Goal: Book appointment/travel/reservation: Register for event/course

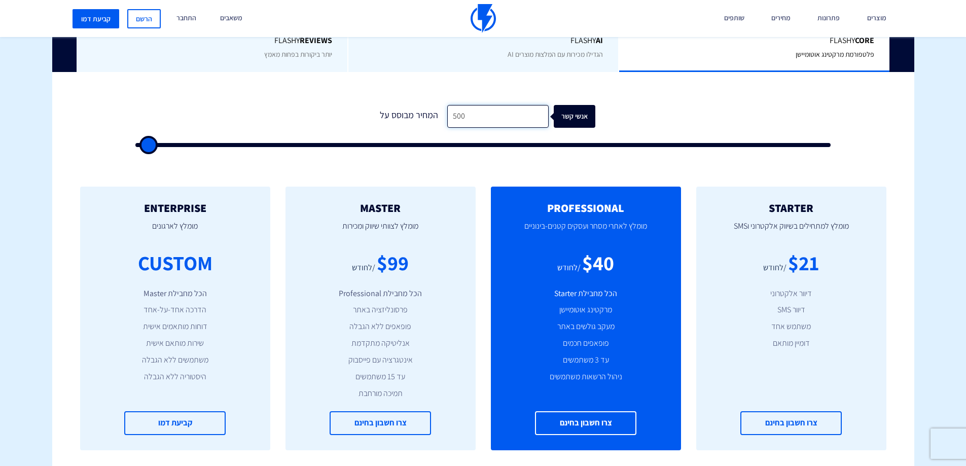
click at [484, 111] on input "500" at bounding box center [497, 116] width 101 height 23
type input "2,000"
type input "2000"
type input "2,500"
type input "2500"
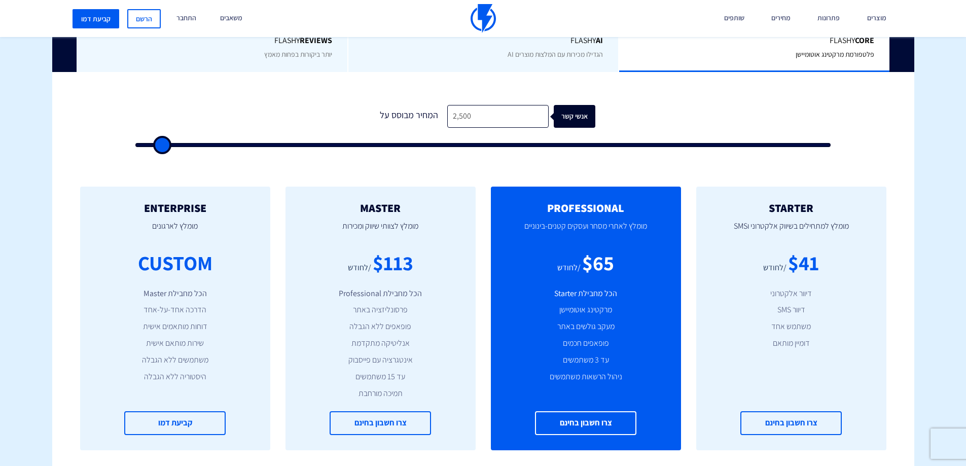
type input "3,500"
type input "3500"
type input "4,000"
type input "4000"
type input "4,500"
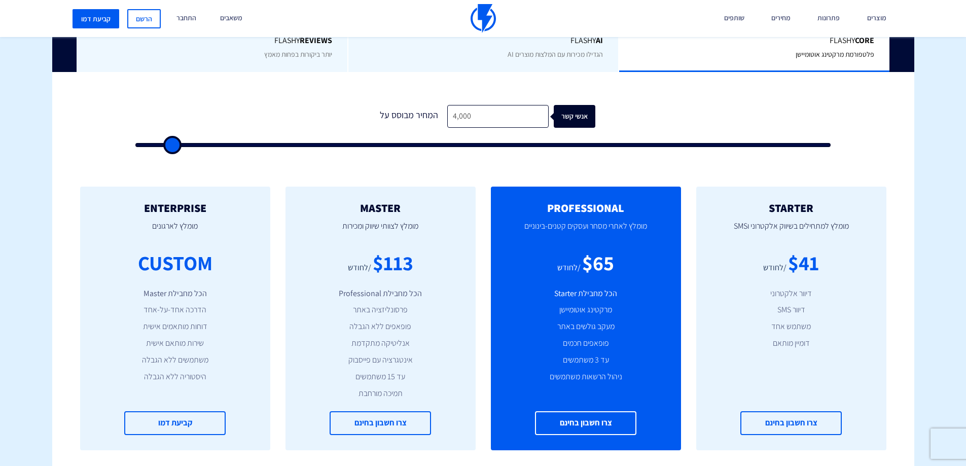
type input "4500"
type input "5,000"
drag, startPoint x: 153, startPoint y: 143, endPoint x: 178, endPoint y: 146, distance: 25.0
type input "5000"
click at [178, 146] on input "range" at bounding box center [483, 145] width 696 height 4
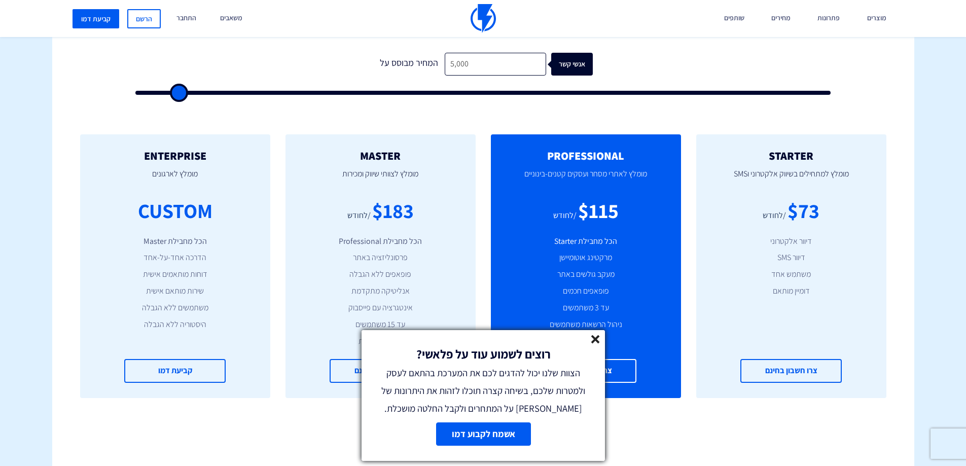
scroll to position [283, 0]
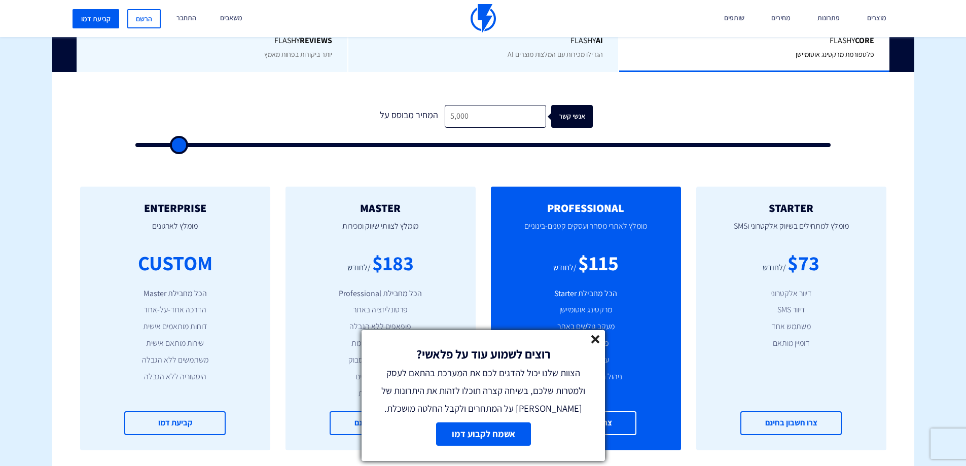
type input "5,500"
type input "5500"
type input "6,000"
type input "6000"
type input "6,500"
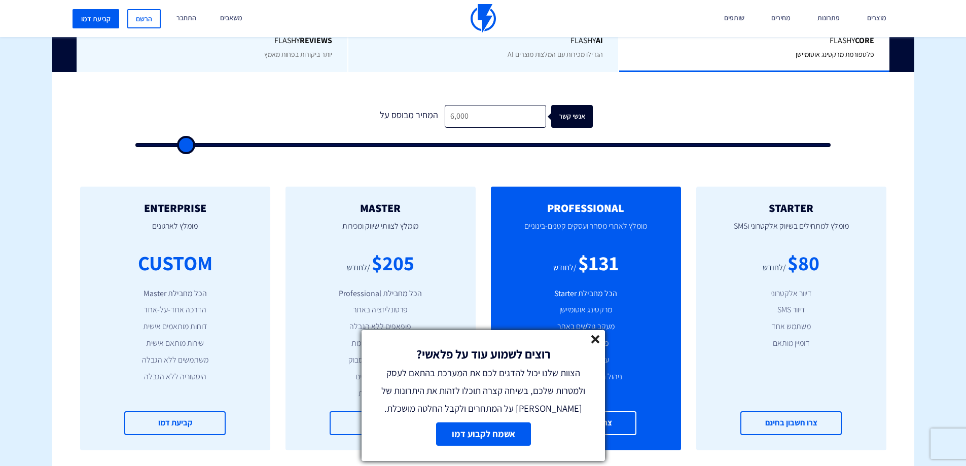
type input "6500"
type input "7,000"
type input "7000"
type input "7,500"
type input "7500"
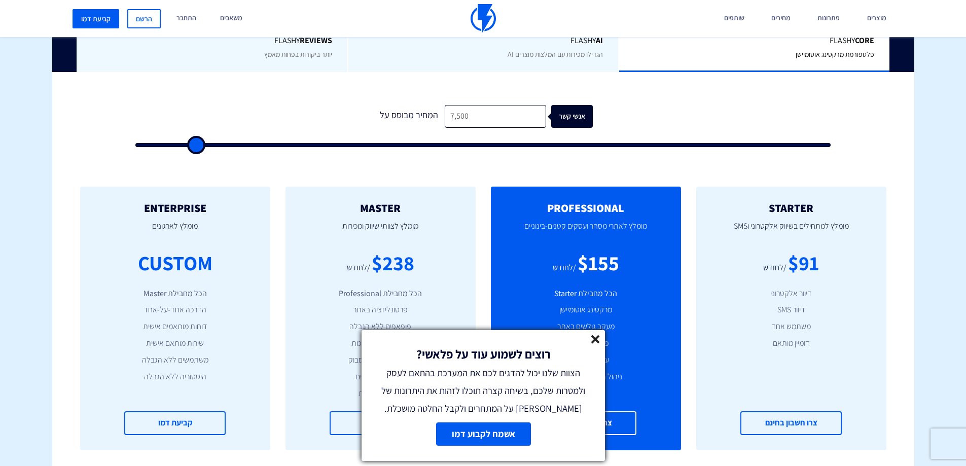
type input "8,000"
type input "8000"
type input "8,500"
type input "8500"
type input "9,000"
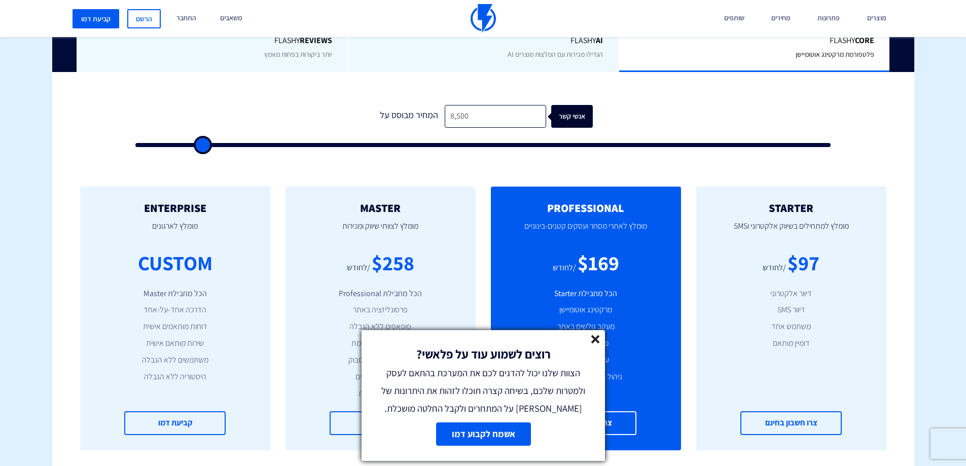
type input "9000"
type input "9,500"
type input "9500"
type input "10,000"
type input "10000"
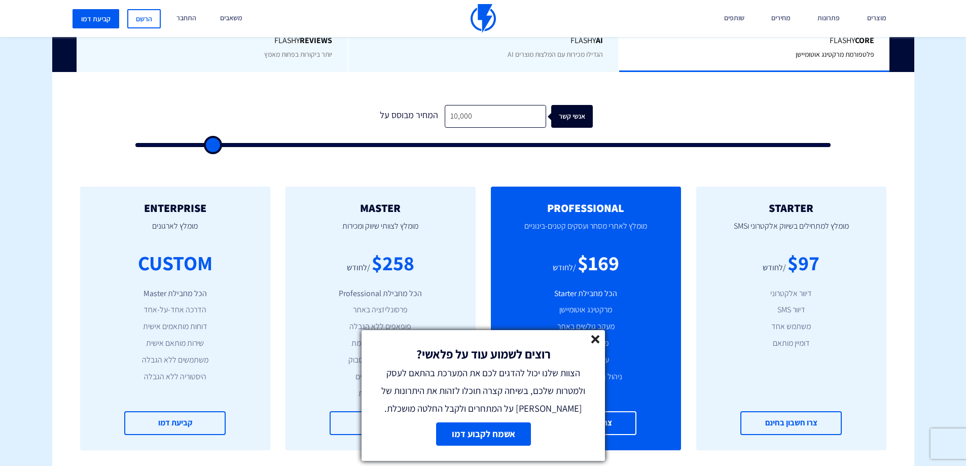
type input "10,500"
type input "10500"
type input "11,000"
type input "11000"
type input "12,000"
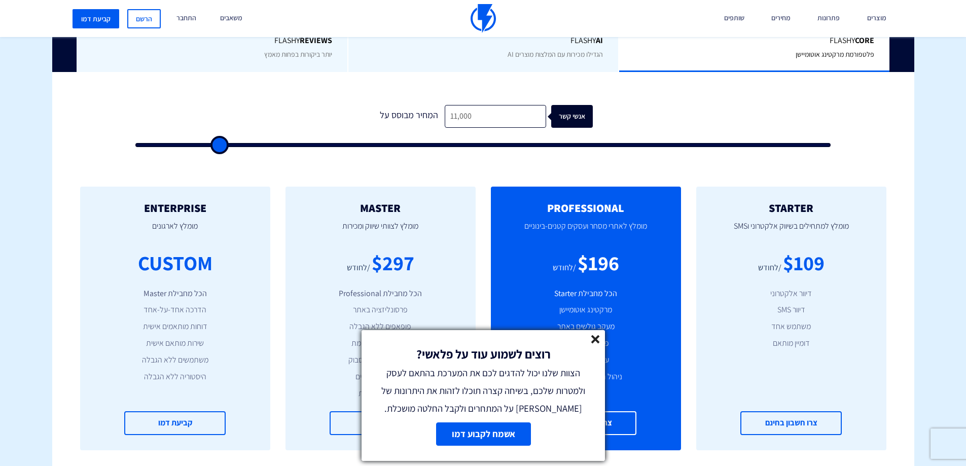
type input "12000"
type input "12,500"
type input "12500"
type input "13,000"
type input "13000"
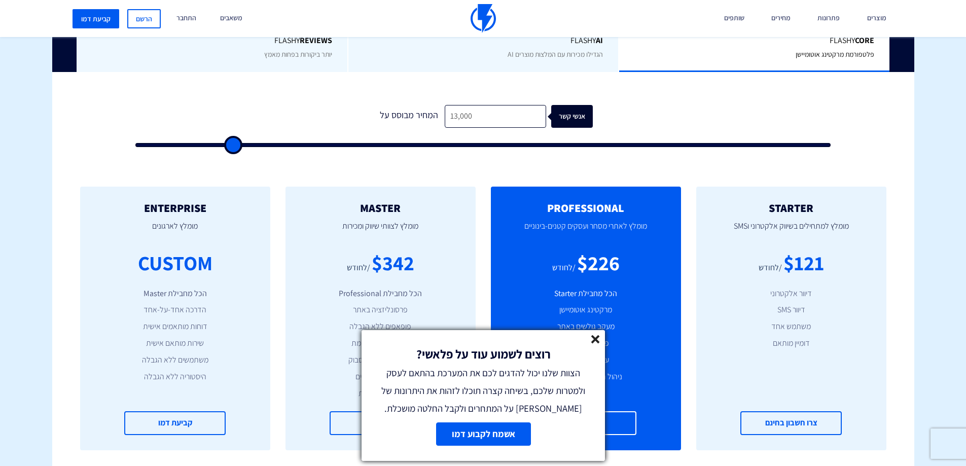
type input "12,500"
type input "12500"
type input "12,000"
type input "12000"
type input "11,000"
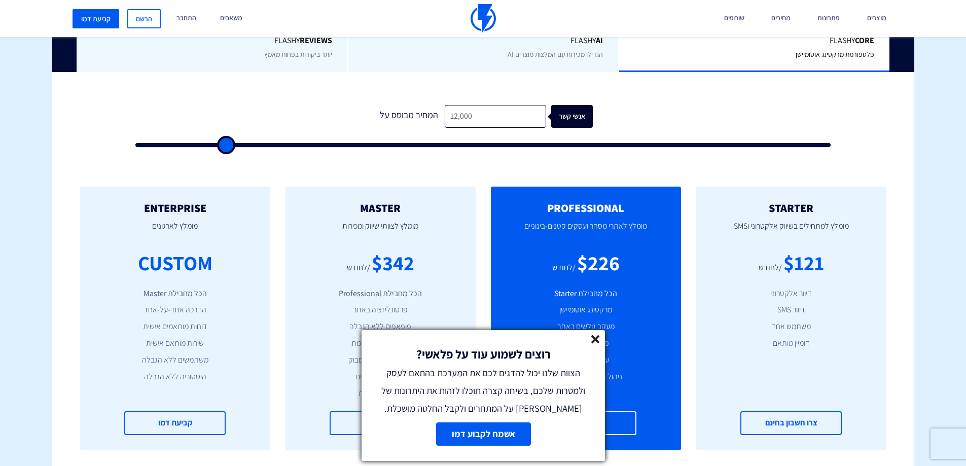
type input "11000"
type input "10,500"
type input "10500"
type input "10,000"
type input "10000"
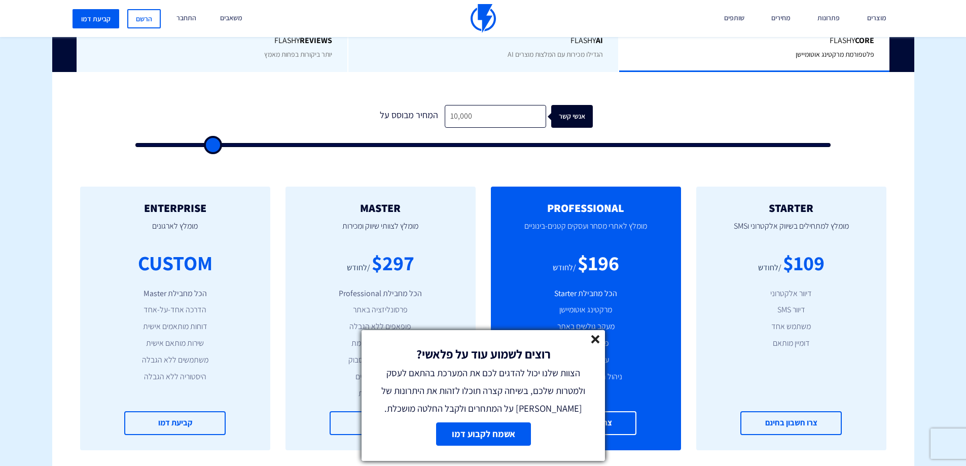
type input "9,000"
type input "9000"
type input "7,000"
type input "7000"
type input "5,500"
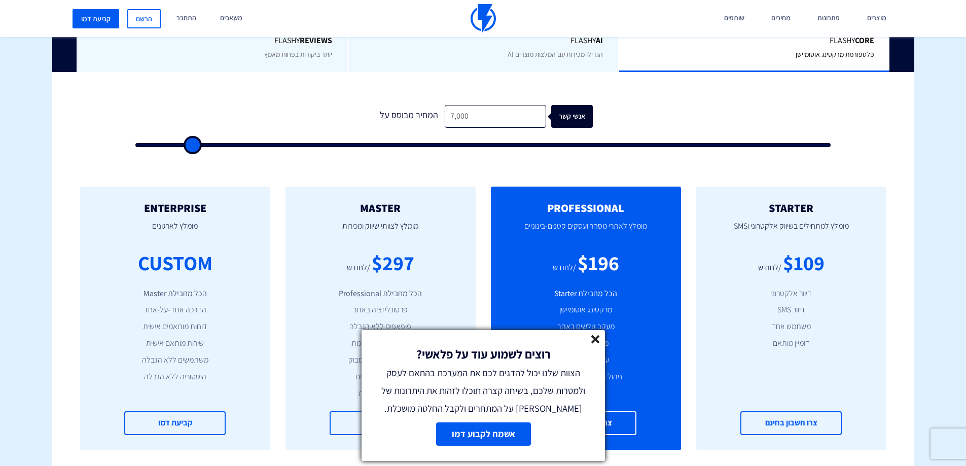
type input "5500"
type input "4,500"
type input "4500"
type input "4,000"
type input "4000"
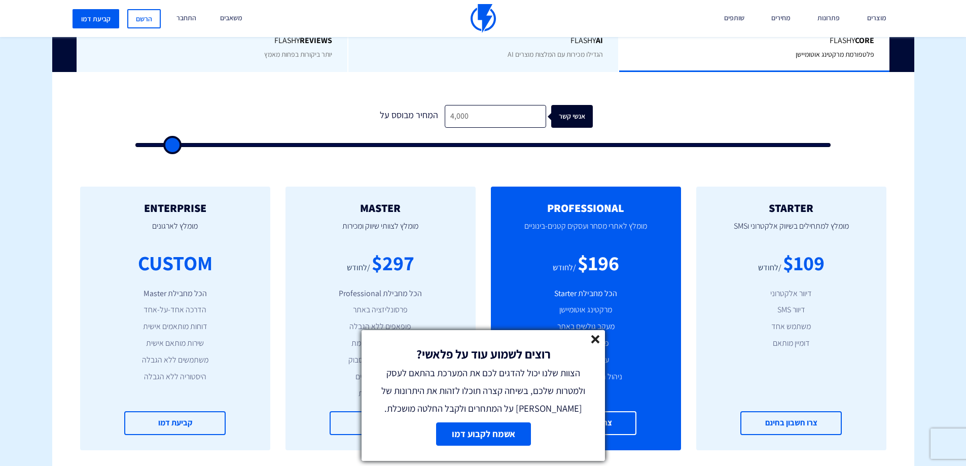
type input "3,500"
type input "3500"
type input "3,000"
type input "3000"
type input "2,500"
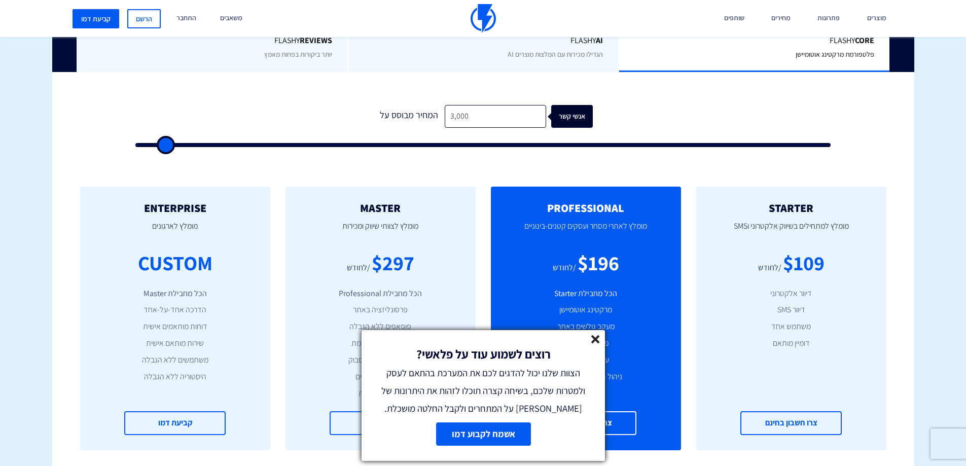
type input "2500"
type input "2,000"
type input "2000"
type input "1,500"
type input "1500"
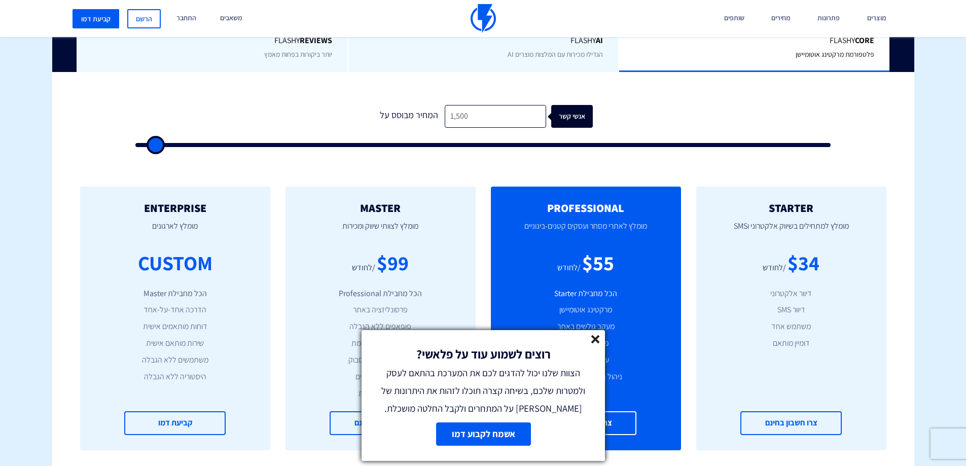
type input "1,000"
type input "1000"
type input "500"
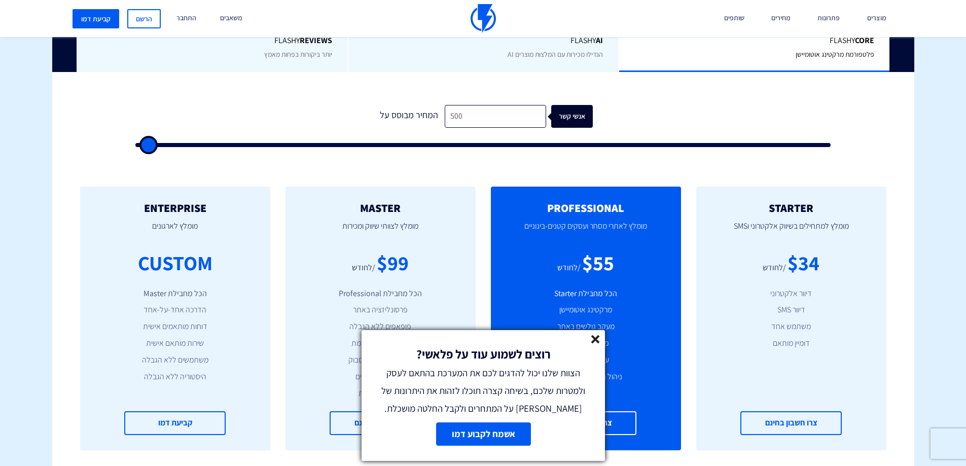
type input "500"
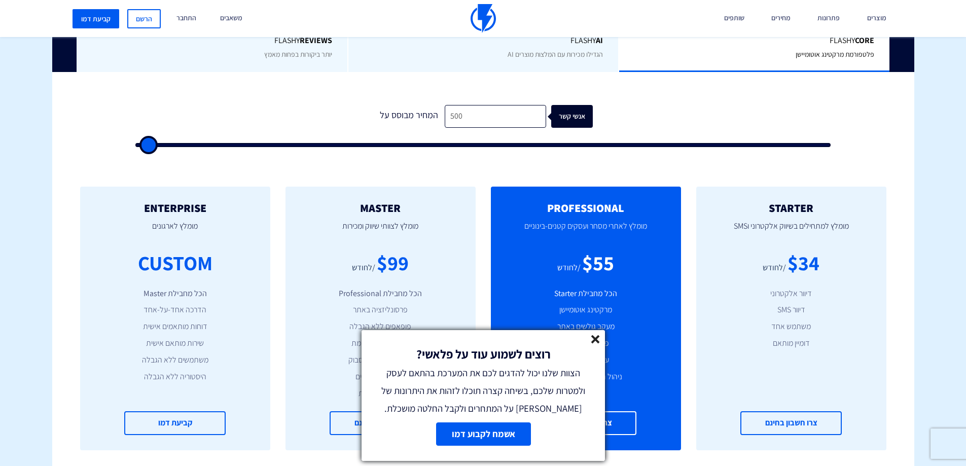
type input "500"
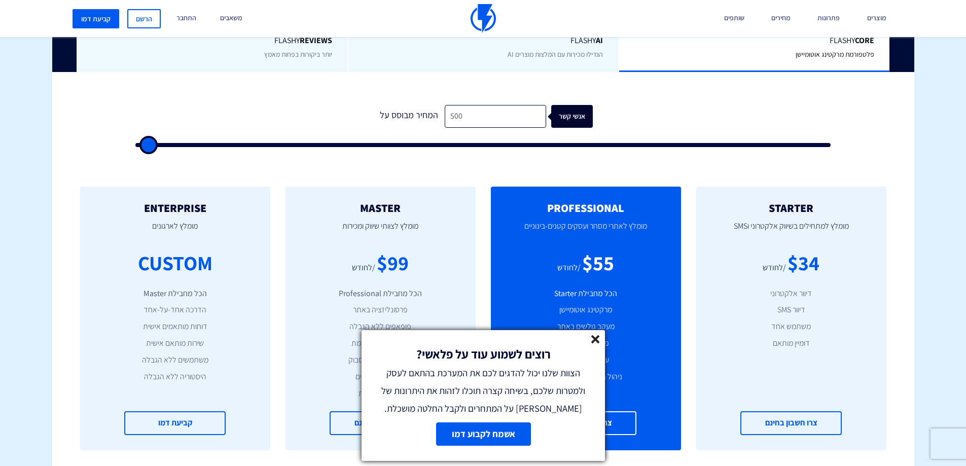
type input "500"
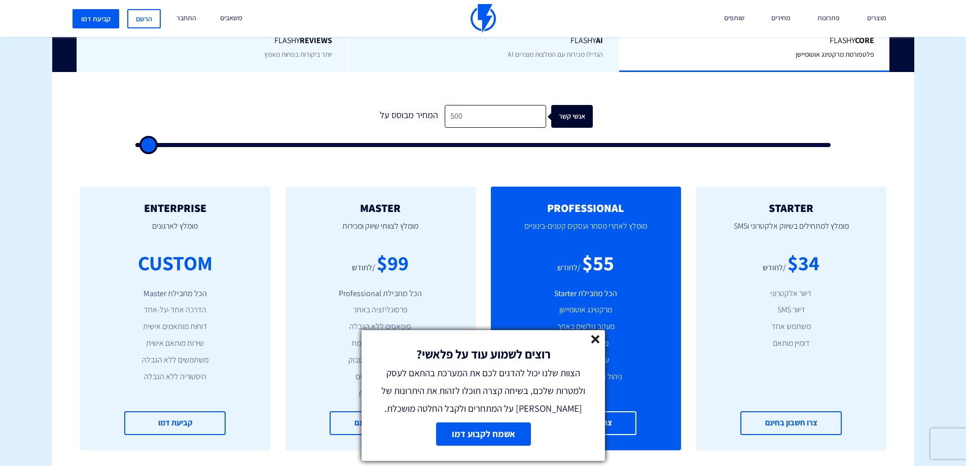
type input "500"
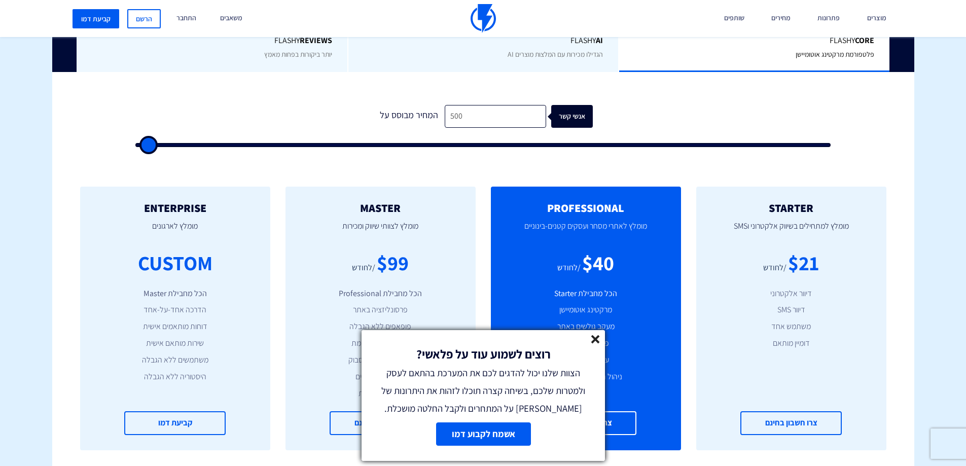
type input "500"
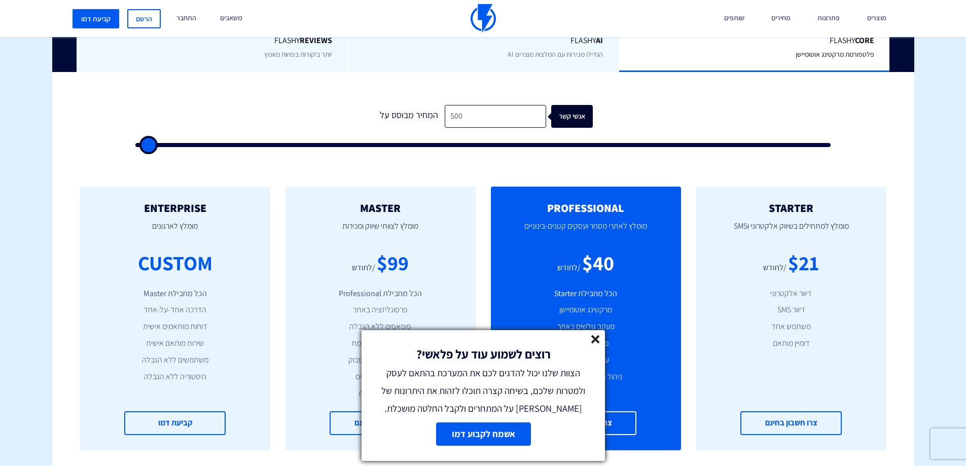
type input "500"
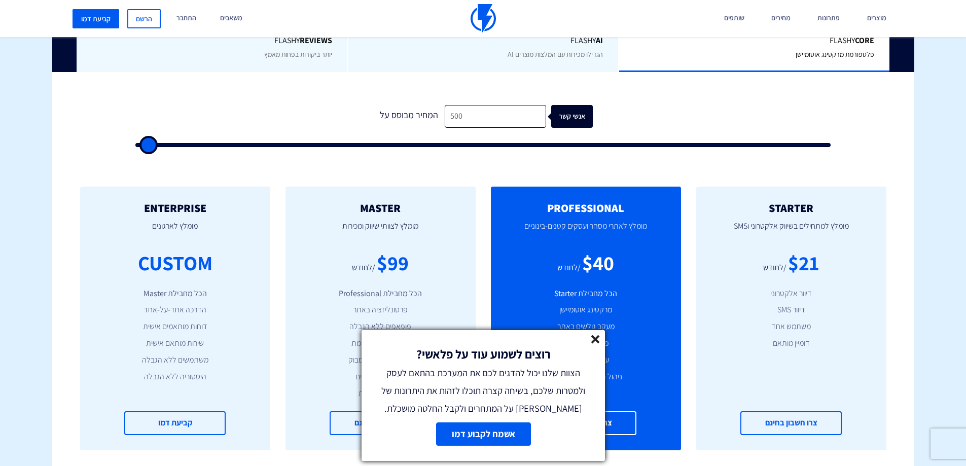
type input "500"
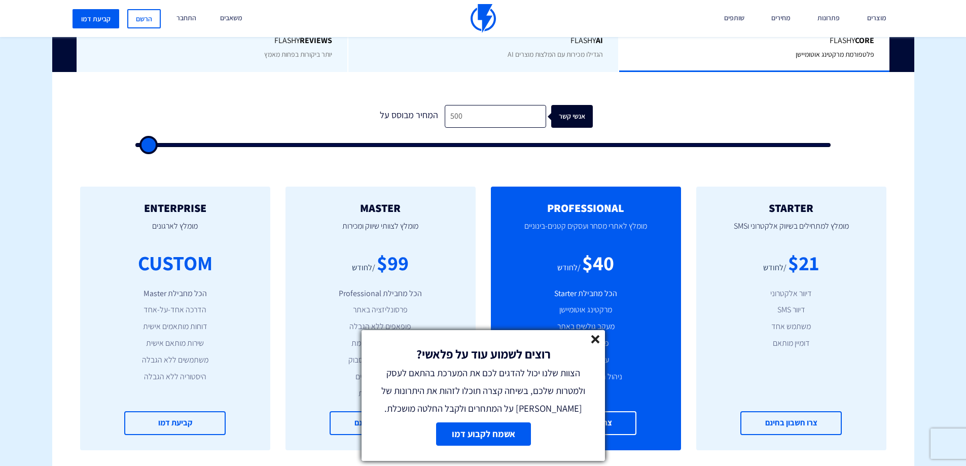
type input "500"
drag, startPoint x: 179, startPoint y: 146, endPoint x: 118, endPoint y: 148, distance: 61.4
type input "500"
click at [135, 147] on input "range" at bounding box center [483, 145] width 696 height 4
type input "1,000"
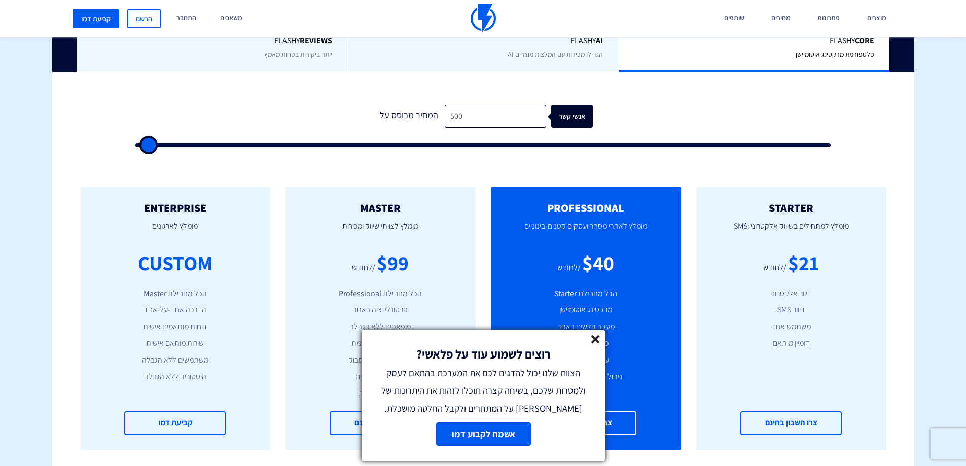
type input "1000"
type input "500"
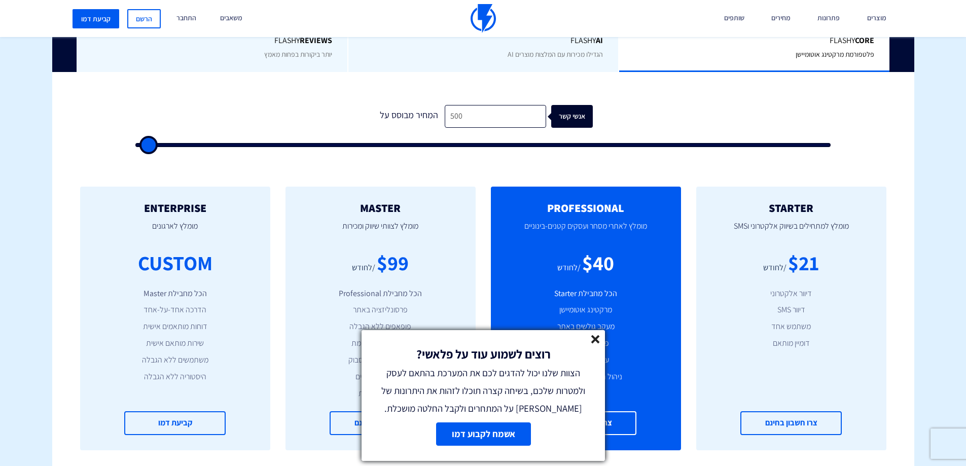
type input "500"
click at [146, 146] on input "range" at bounding box center [483, 145] width 696 height 4
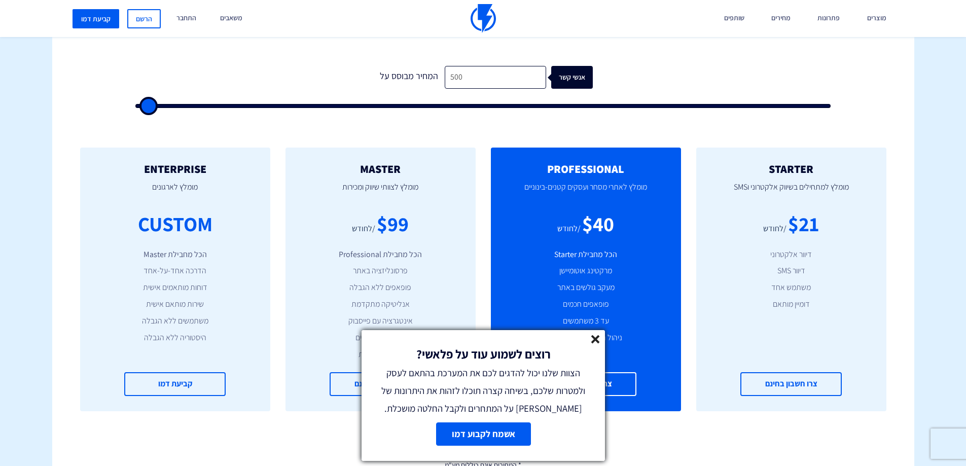
scroll to position [335, 0]
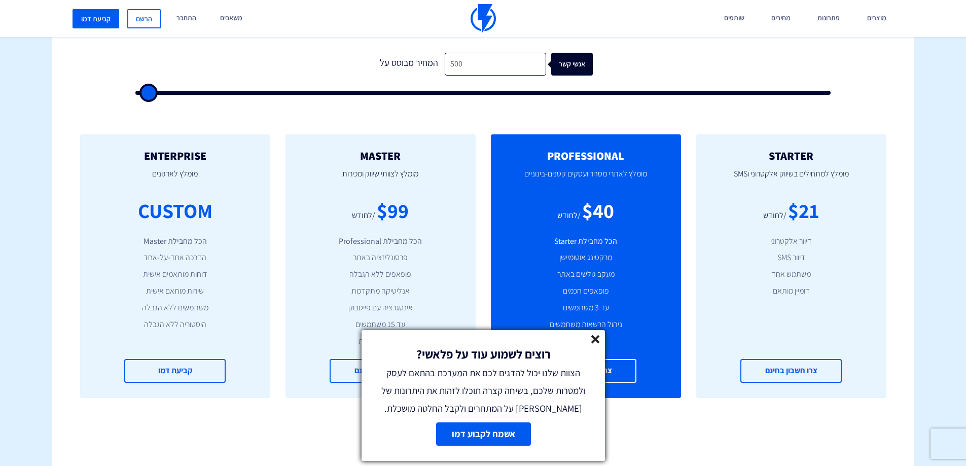
click at [510, 433] on link "אשמח לקבוע דמו" at bounding box center [483, 433] width 95 height 23
click at [596, 339] on line at bounding box center [595, 339] width 7 height 7
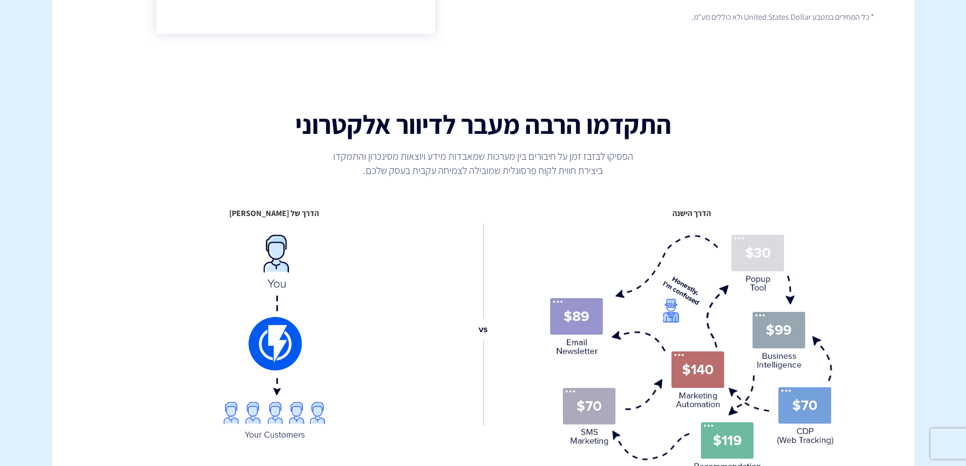
scroll to position [0, 0]
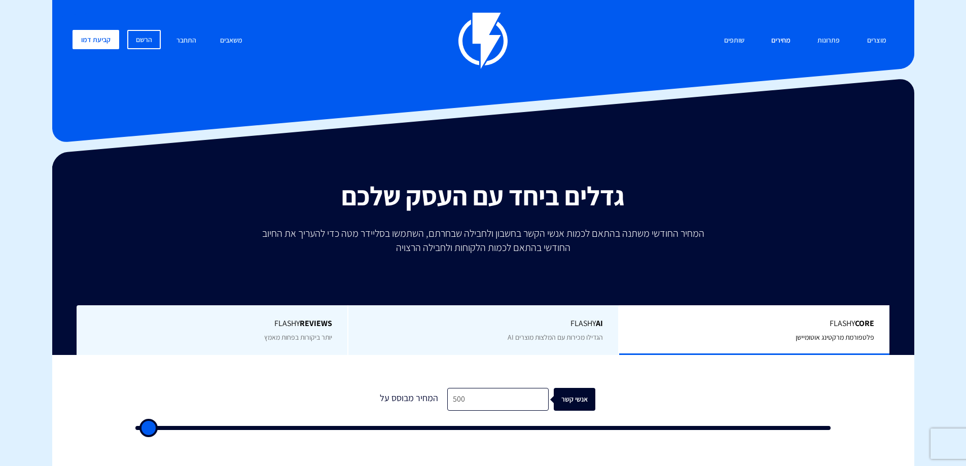
click at [785, 41] on link "מחירים" at bounding box center [781, 41] width 34 height 22
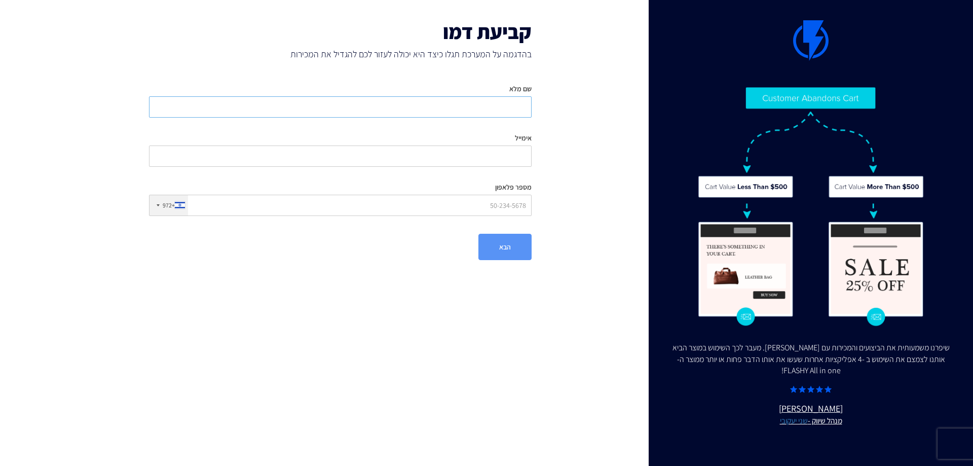
click at [527, 105] on input "שם מלא" at bounding box center [340, 106] width 383 height 21
type input "s"
type input "נ"
type input "[PERSON_NAME]"
click at [504, 158] on input "אימייל" at bounding box center [340, 156] width 383 height 21
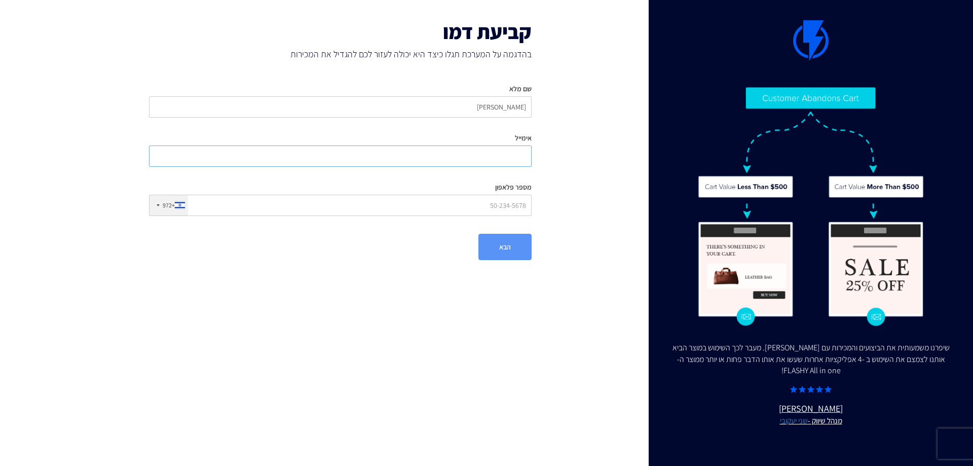
type input "כ"
type input "[EMAIL_ADDRESS][DOMAIN_NAME]"
click at [461, 222] on div "שם מלא [PERSON_NAME] אימייל [EMAIL_ADDRESS][DOMAIN_NAME] מספר פלאפון +972 [GEOG…" at bounding box center [340, 150] width 398 height 148
click at [462, 212] on input "מספר פלאפון" at bounding box center [340, 205] width 383 height 21
type input "0528779190"
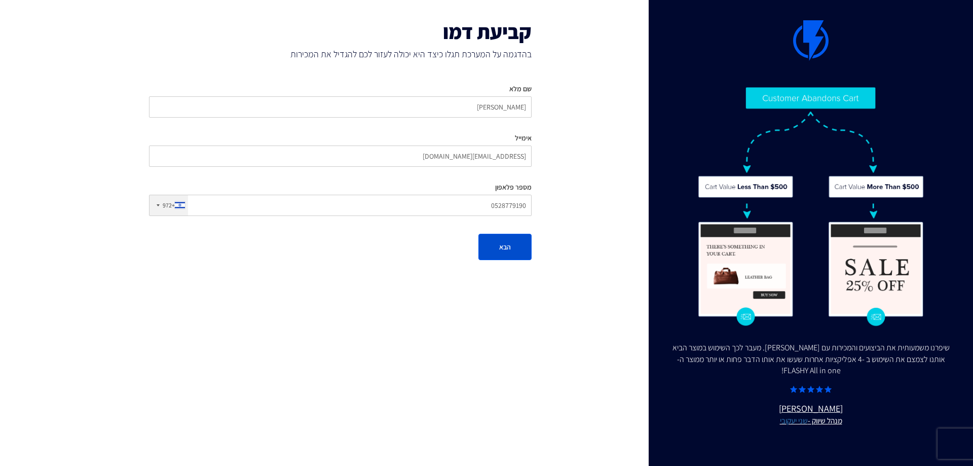
click at [494, 246] on button "הבא" at bounding box center [505, 247] width 53 height 26
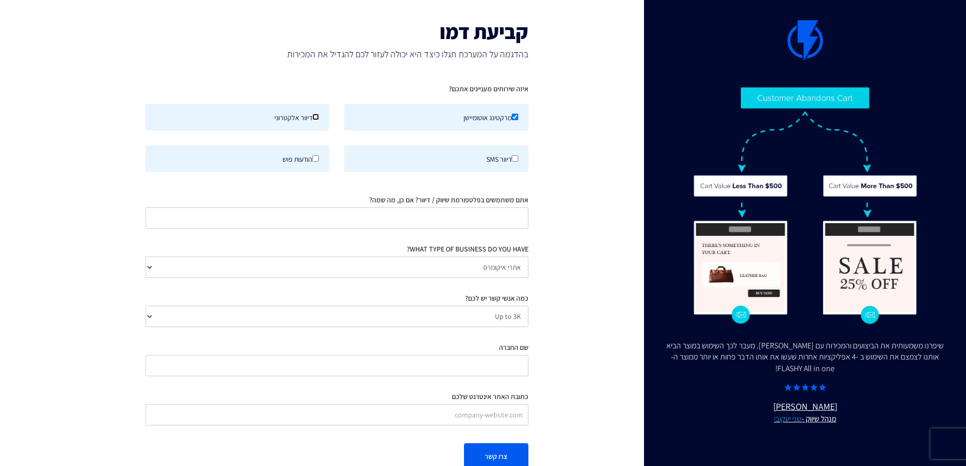
click at [317, 118] on input "דיוור אלקטרוני" at bounding box center [315, 117] width 7 height 7
checkbox input "true"
click at [513, 159] on input "דיוור SMS" at bounding box center [515, 158] width 7 height 7
checkbox input "true"
click at [500, 225] on input "אתם משתמשים בפלטפורמת שיווק / דיוור? אם כן, מה שמה?" at bounding box center [337, 217] width 383 height 21
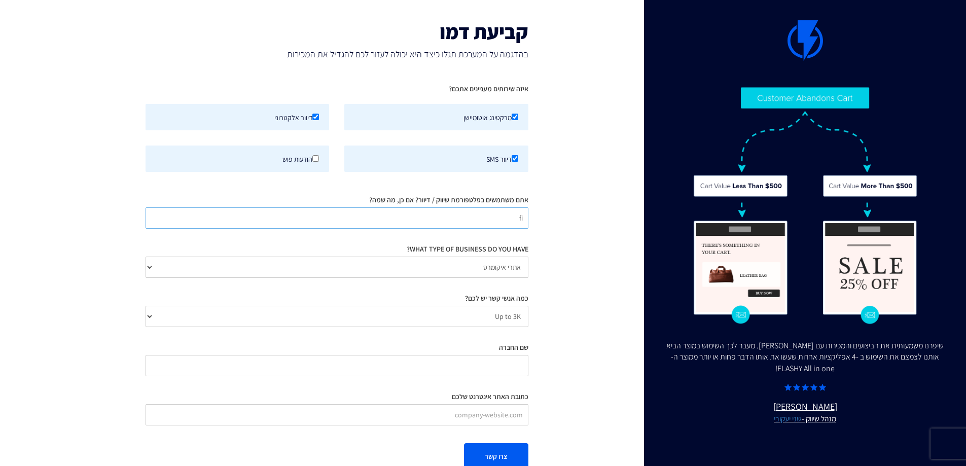
type input "f"
type input "[PERSON_NAME]"
click at [480, 266] on select "אתרי איקומרס Agency / Freelancer SaaS Other" at bounding box center [337, 267] width 383 height 21
click at [146, 257] on select "אתרי איקומרס Agency / Freelancer SaaS Other" at bounding box center [337, 267] width 383 height 21
click at [487, 318] on select "Up to 3K 3K-10K 10K-25K 25K-50K 50K-100K 100K-250K 250K-500K 500K-1M 1M+" at bounding box center [337, 316] width 383 height 21
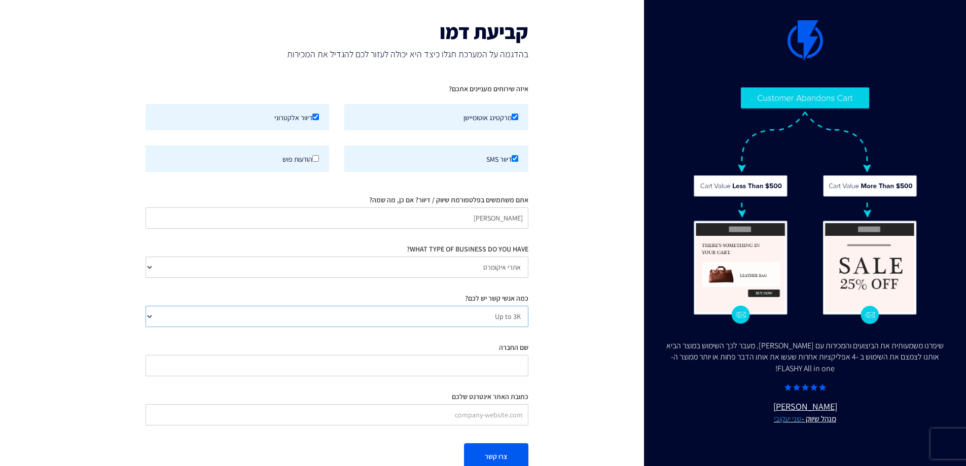
select select "number:10000"
click at [146, 306] on select "Up to 3K 3K-10K 10K-25K 25K-50K 50K-100K 100K-250K 250K-500K 500K-1M 1M+" at bounding box center [337, 316] width 383 height 21
click at [484, 363] on input "שם החברה" at bounding box center [337, 365] width 383 height 21
type input "[PERSON_NAME]"
click at [486, 417] on input "כתובת האתר אינטרנט שלכם" at bounding box center [337, 414] width 383 height 21
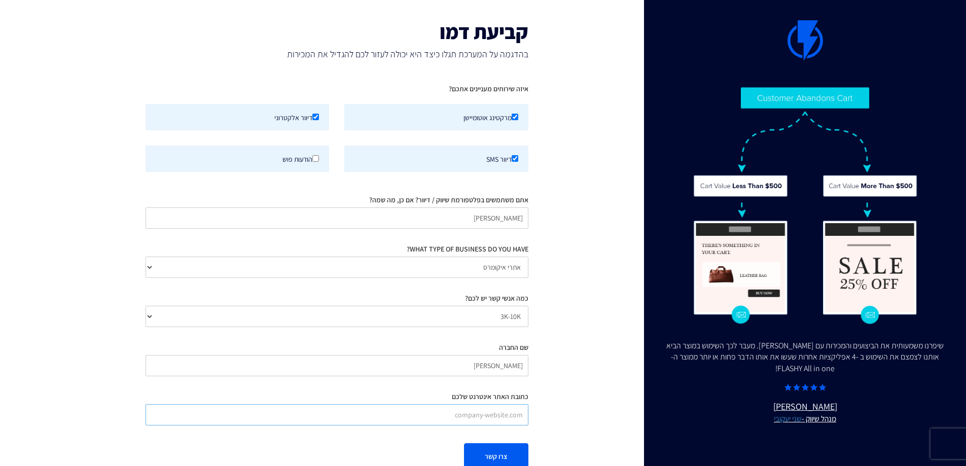
click at [475, 417] on input "כתובת האתר אינטרנט שלכם" at bounding box center [337, 414] width 383 height 21
paste input "[URL][DOMAIN_NAME]"
type input "[URL][DOMAIN_NAME]"
click at [521, 448] on button "צרו קשר" at bounding box center [496, 456] width 64 height 26
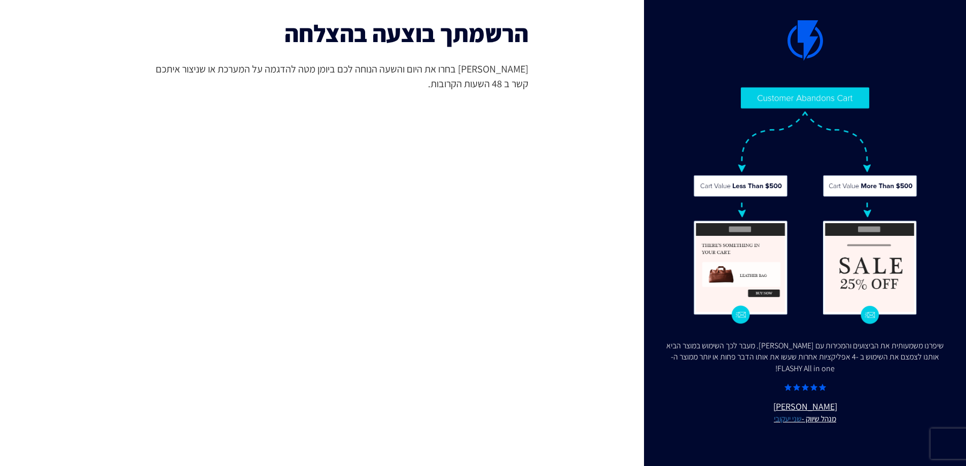
click at [544, 164] on div "קביעת דמו בהדגמה על המערכת תגלו כיצד היא יכולה לעזור לכם להגדיל את המכירות הרשמ…" at bounding box center [336, 243] width 423 height 486
